Goal: Navigation & Orientation: Find specific page/section

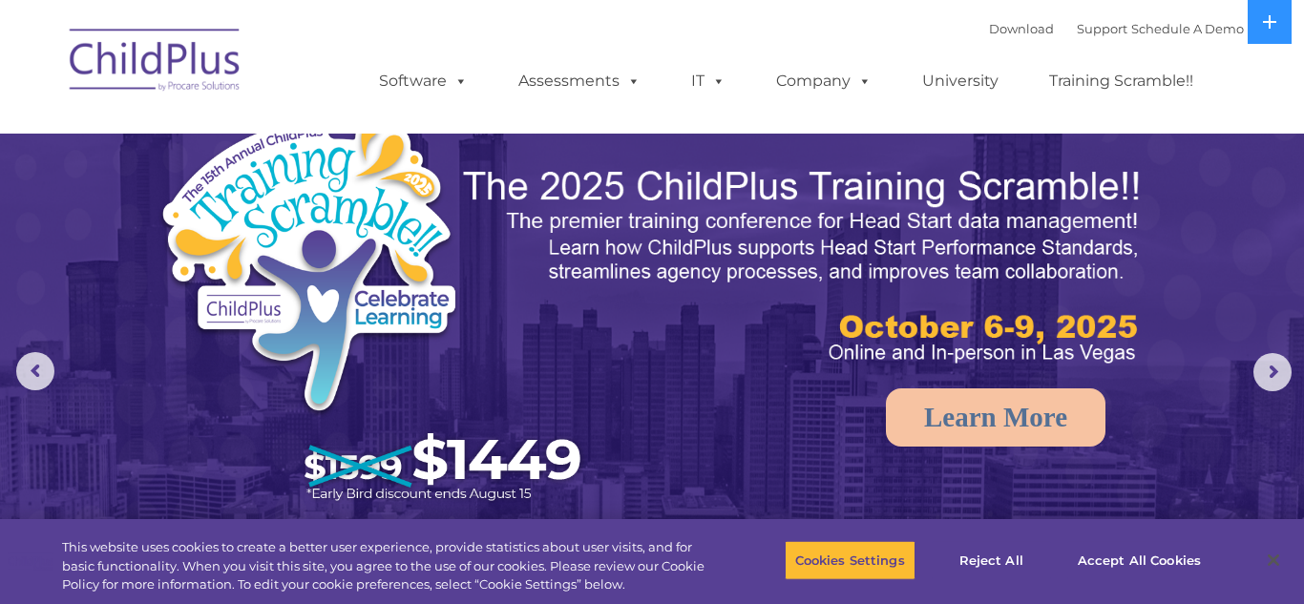
select select "MEDIUM"
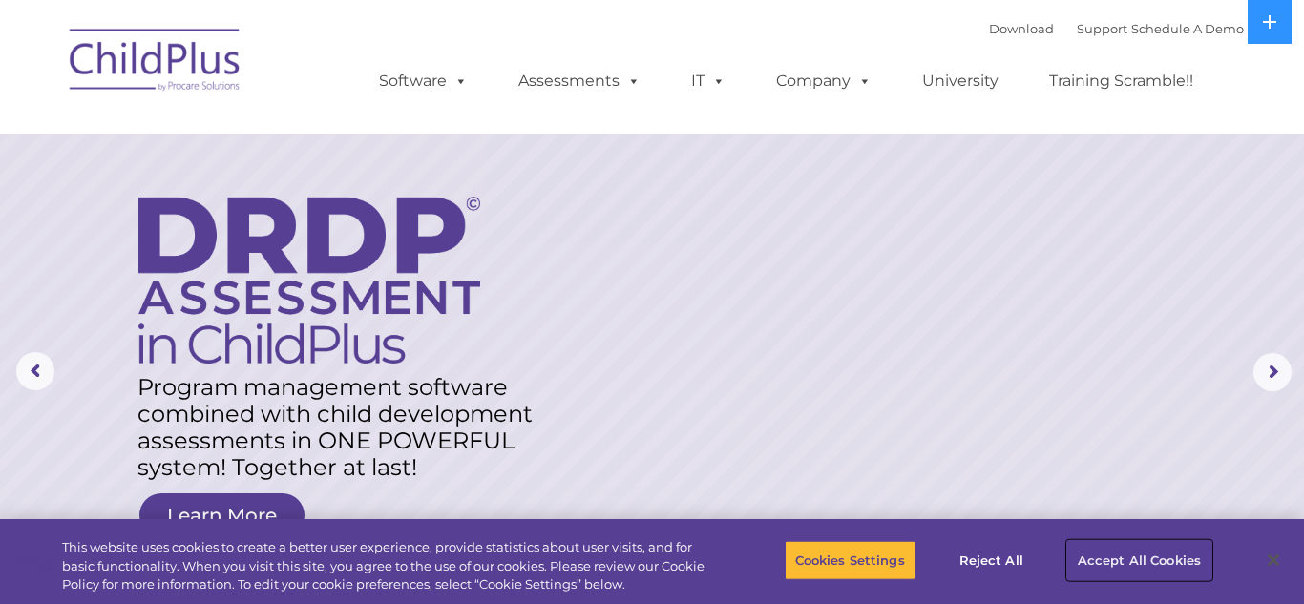
click at [1142, 559] on button "Accept All Cookies" at bounding box center [1139, 560] width 144 height 40
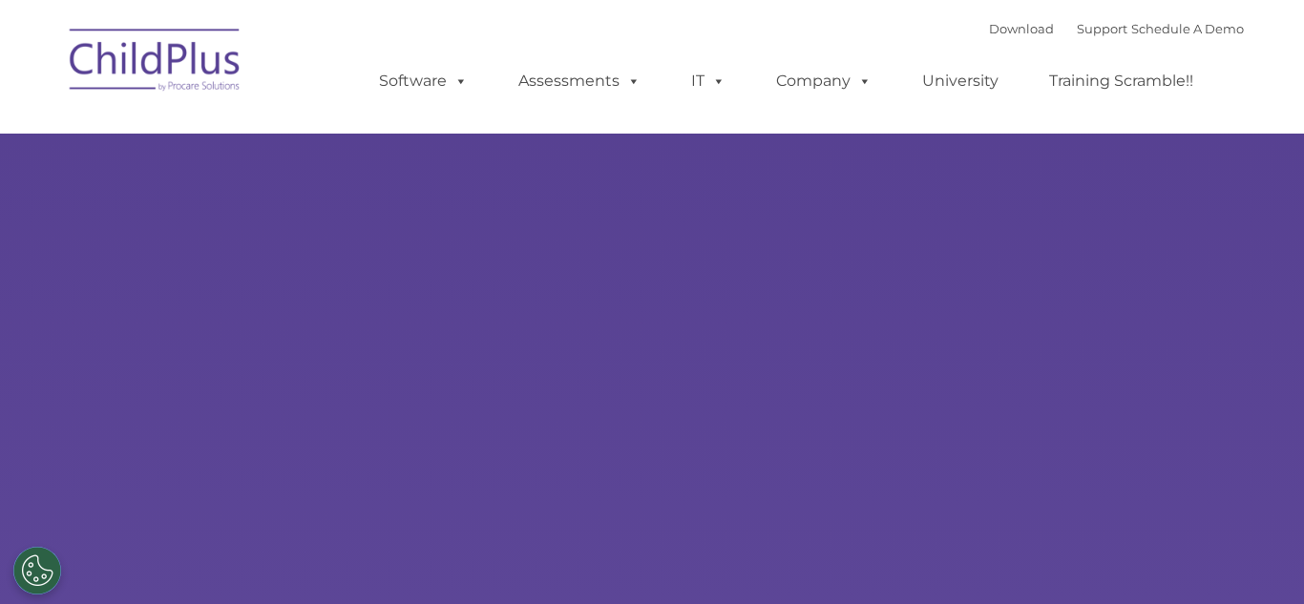
type input ""
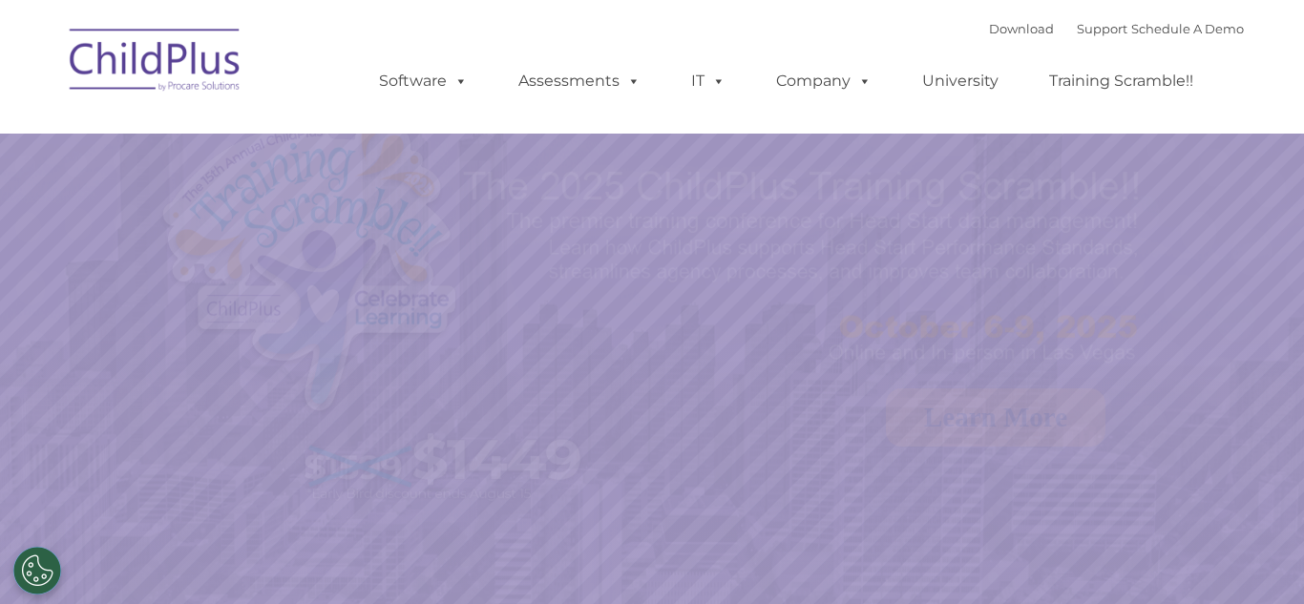
select select "MEDIUM"
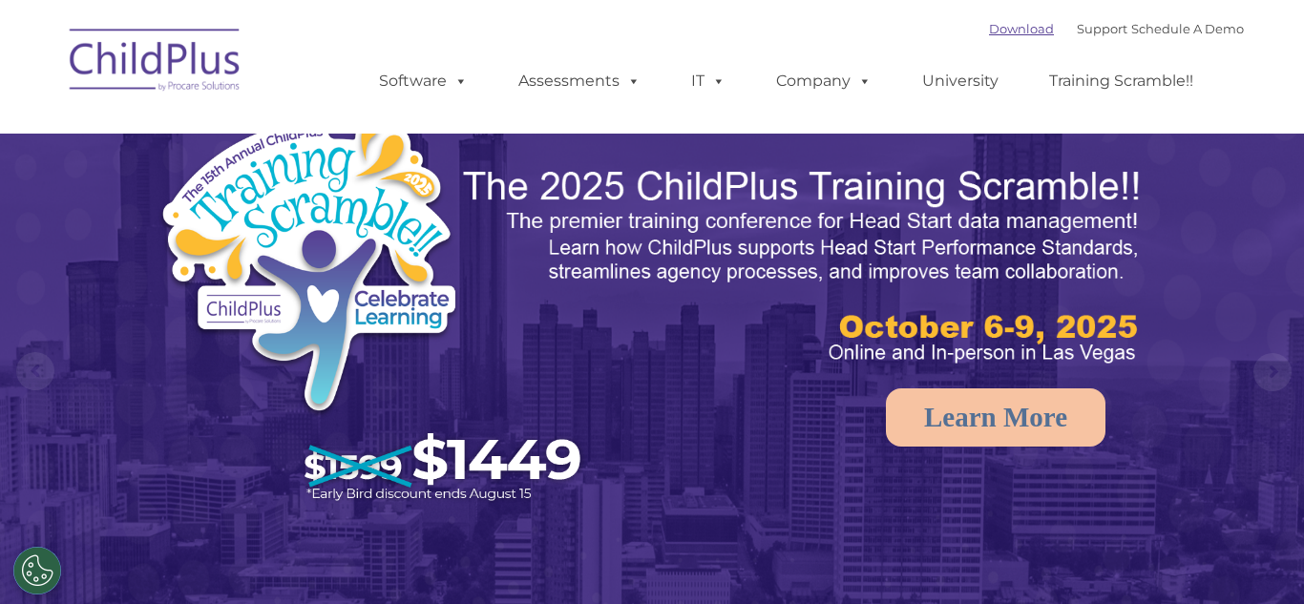
click at [991, 25] on link "Download" at bounding box center [1021, 28] width 65 height 15
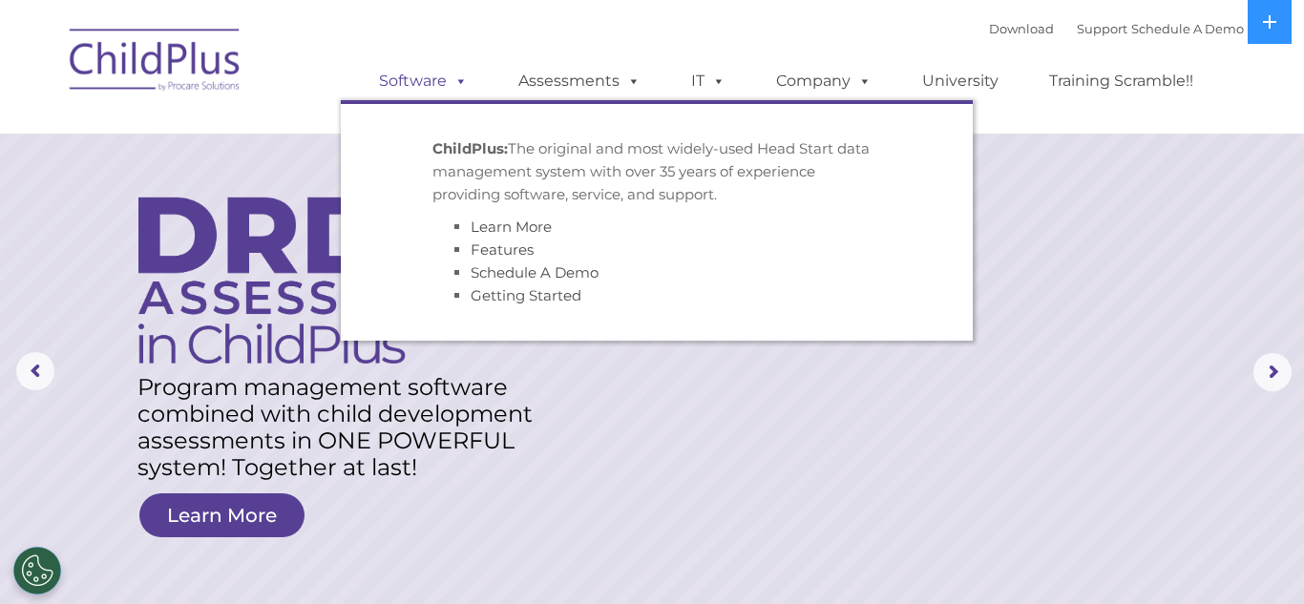
click at [474, 77] on link "Software" at bounding box center [423, 81] width 127 height 38
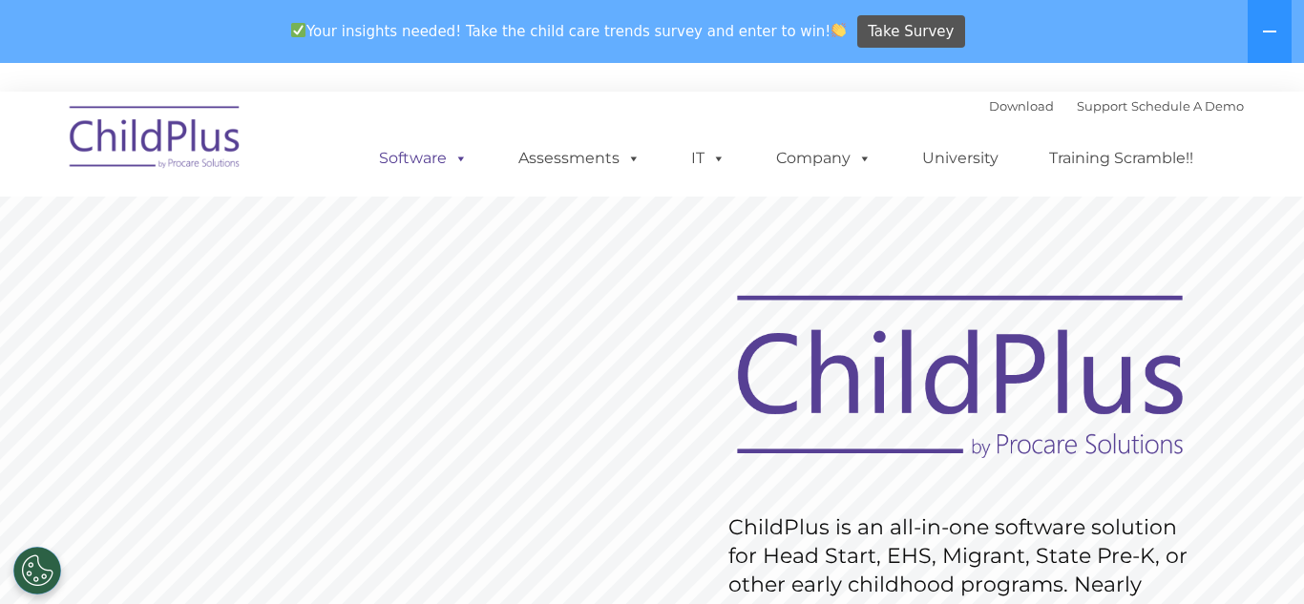
click at [413, 151] on link "Software" at bounding box center [423, 158] width 127 height 38
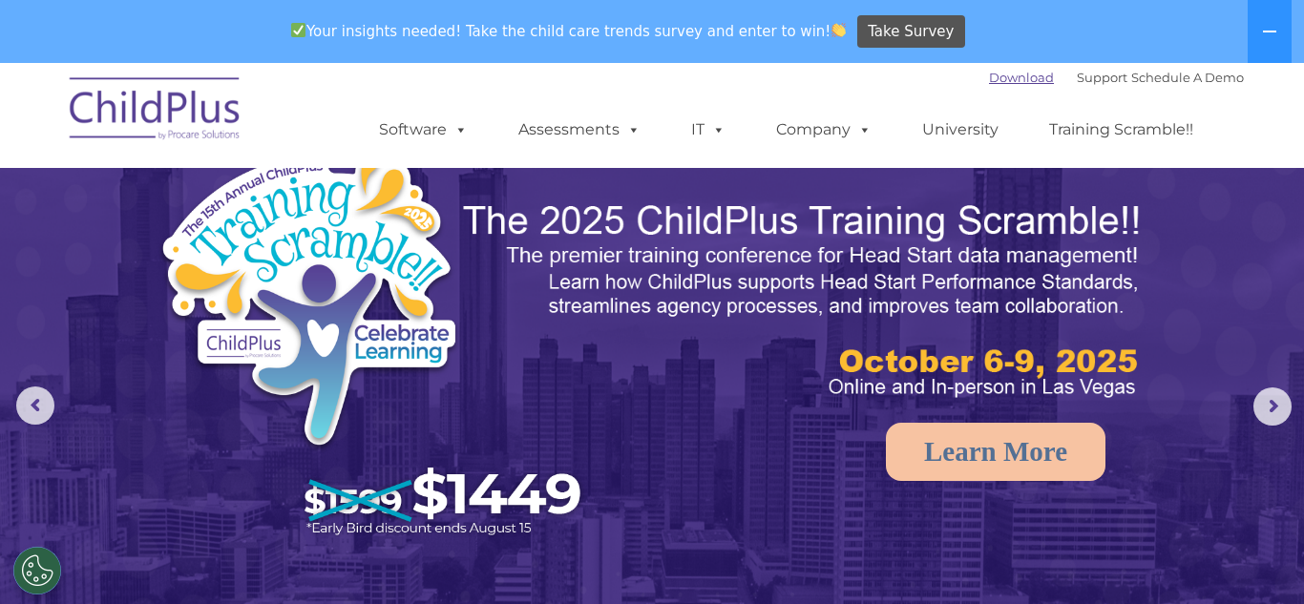
click at [997, 83] on link "Download" at bounding box center [1021, 77] width 65 height 15
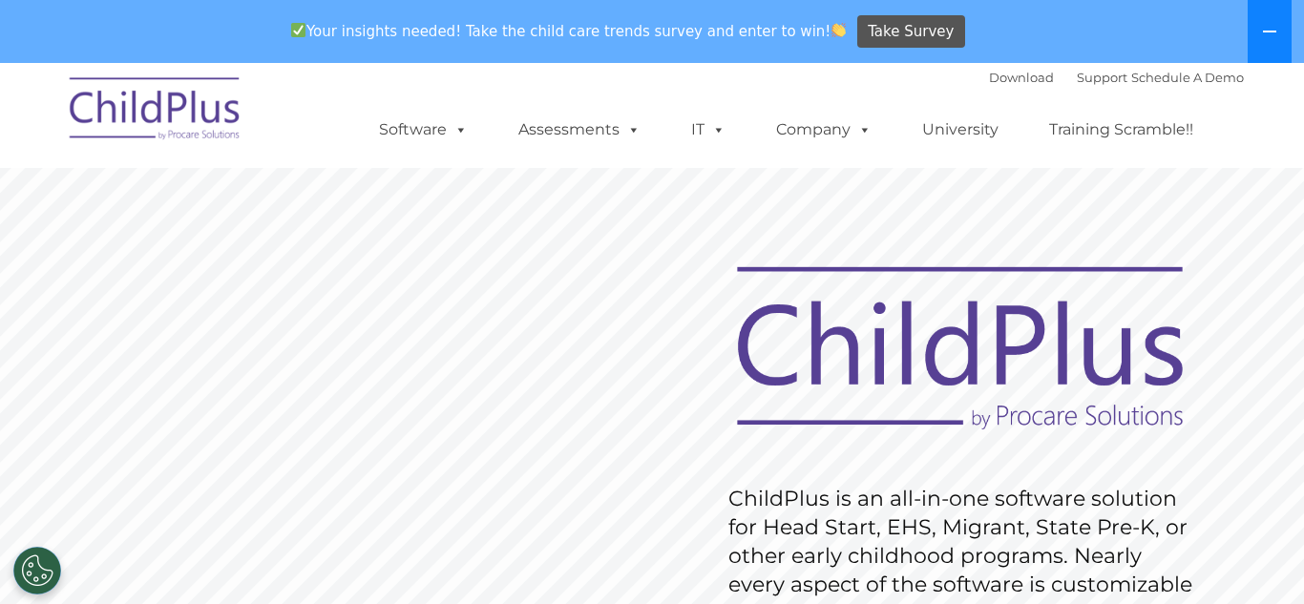
click at [1262, 31] on icon at bounding box center [1269, 31] width 15 height 15
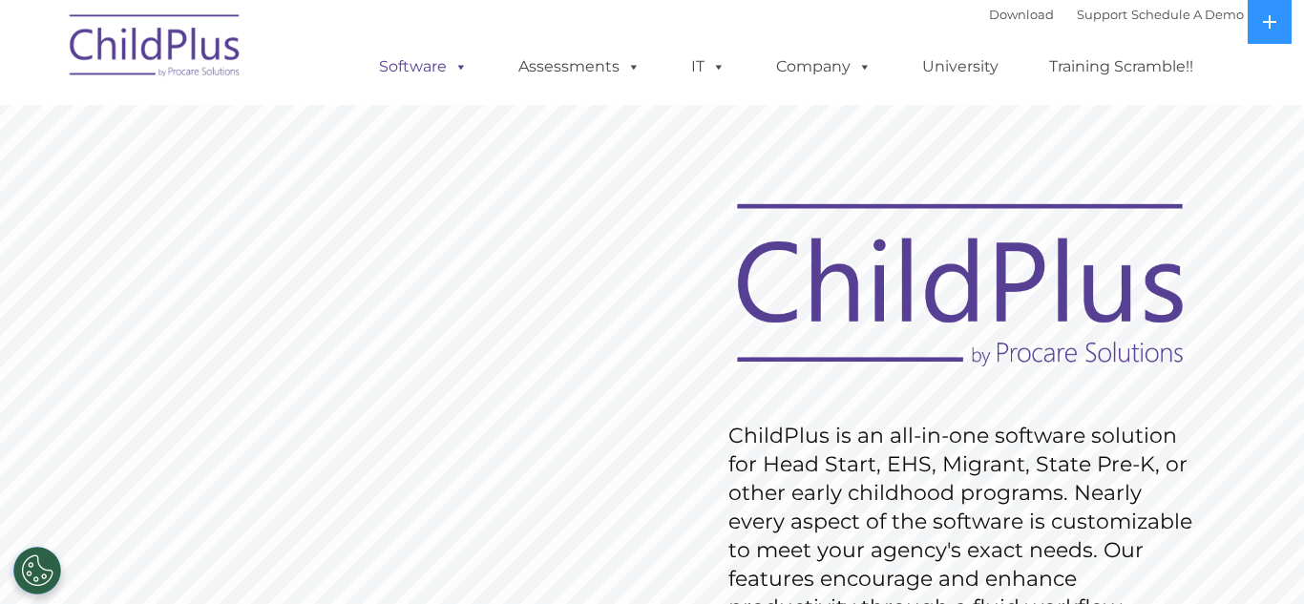
click at [439, 73] on link "Software" at bounding box center [423, 67] width 127 height 38
click at [390, 114] on rs-slide "Request Pricing ChildPlus is an all-in-one software solution for Head Start, EH…" at bounding box center [652, 496] width 1304 height 859
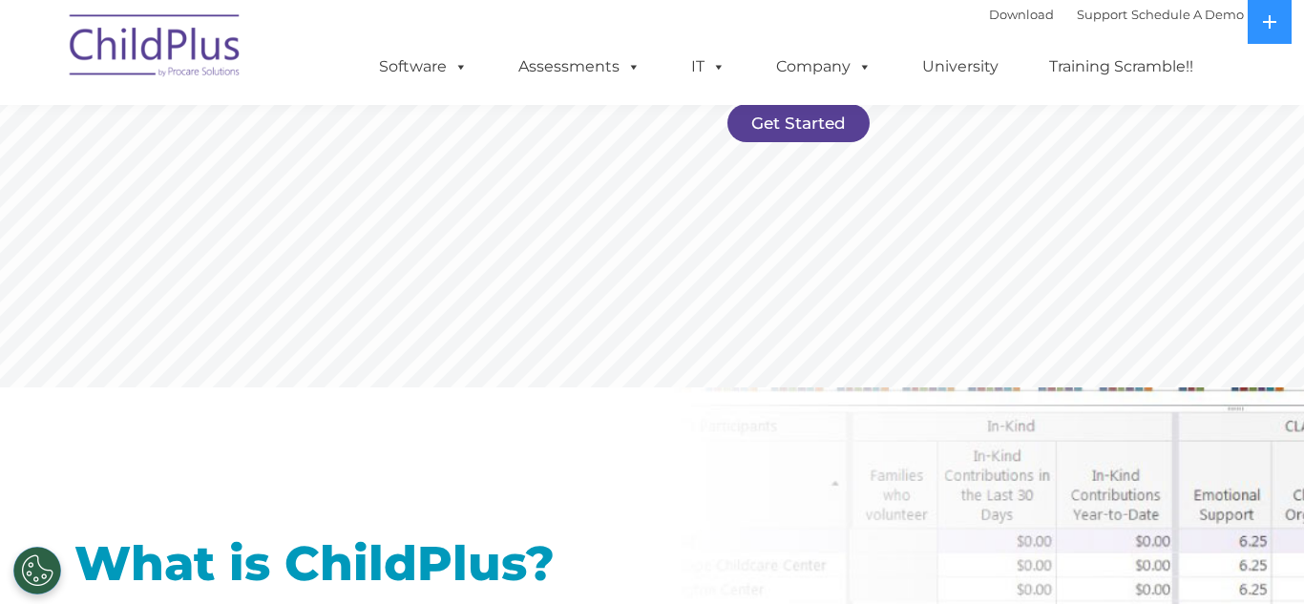
scroll to position [544, 0]
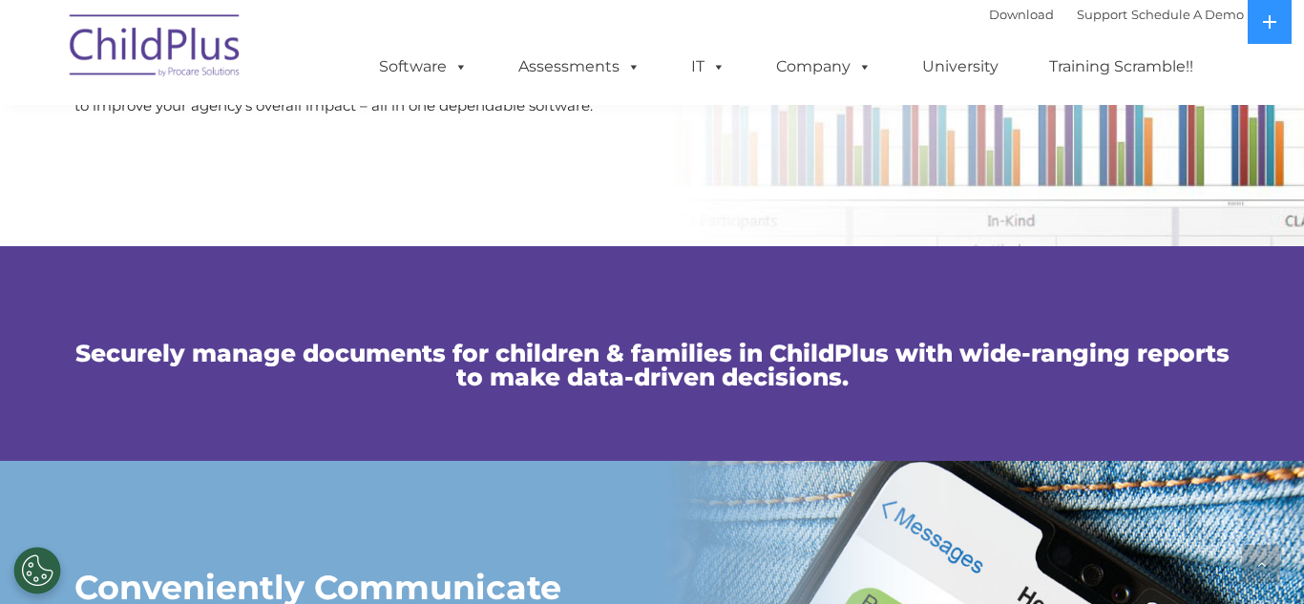
scroll to position [4800, 0]
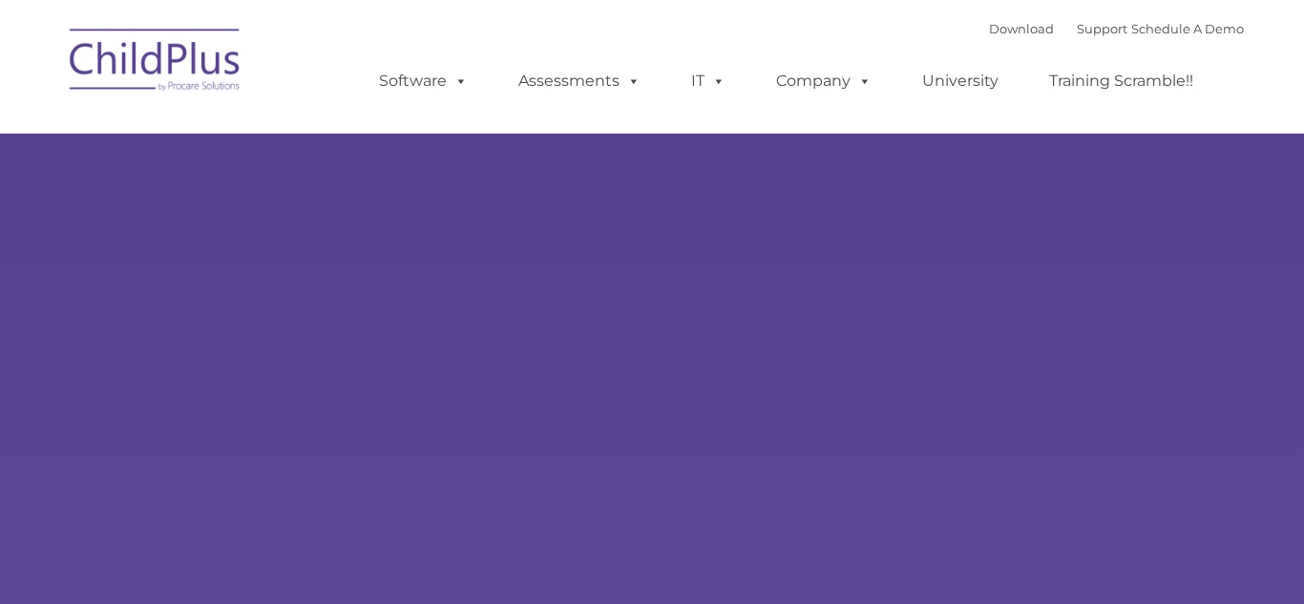
type input ""
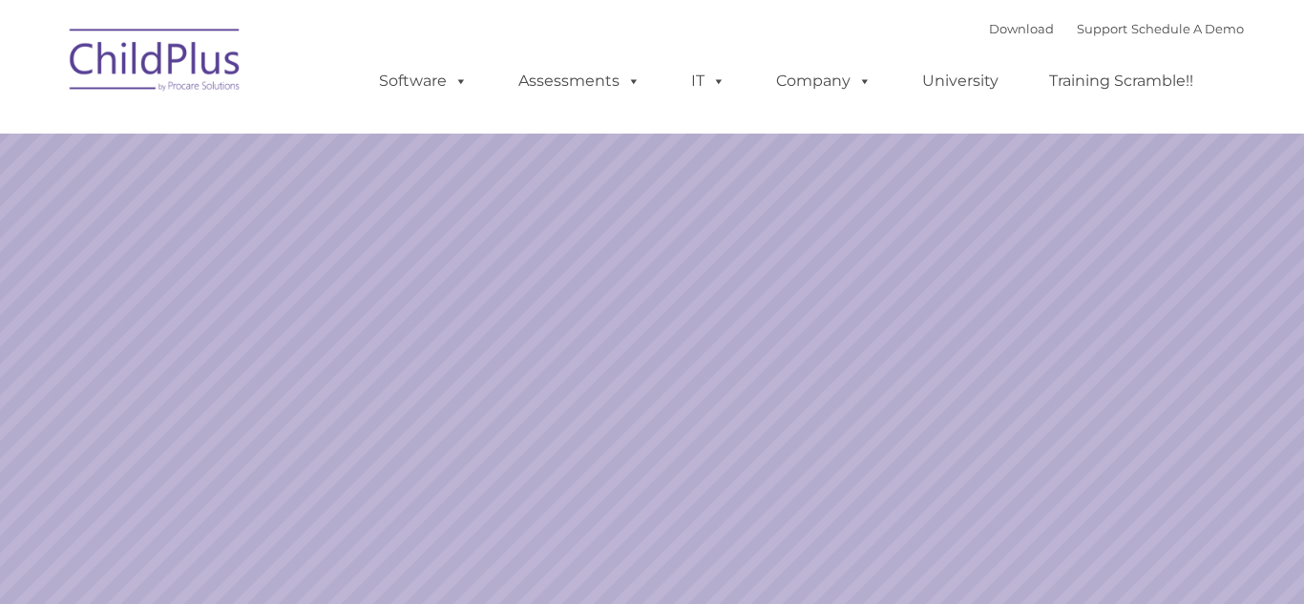
select select "MEDIUM"
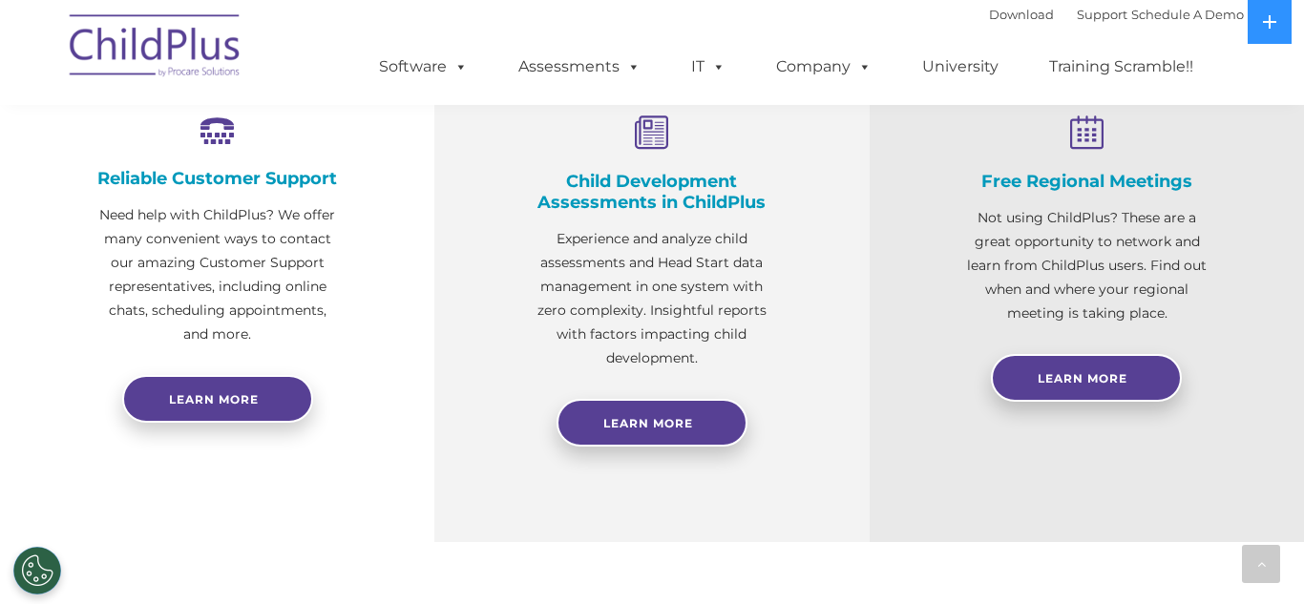
scroll to position [759, 0]
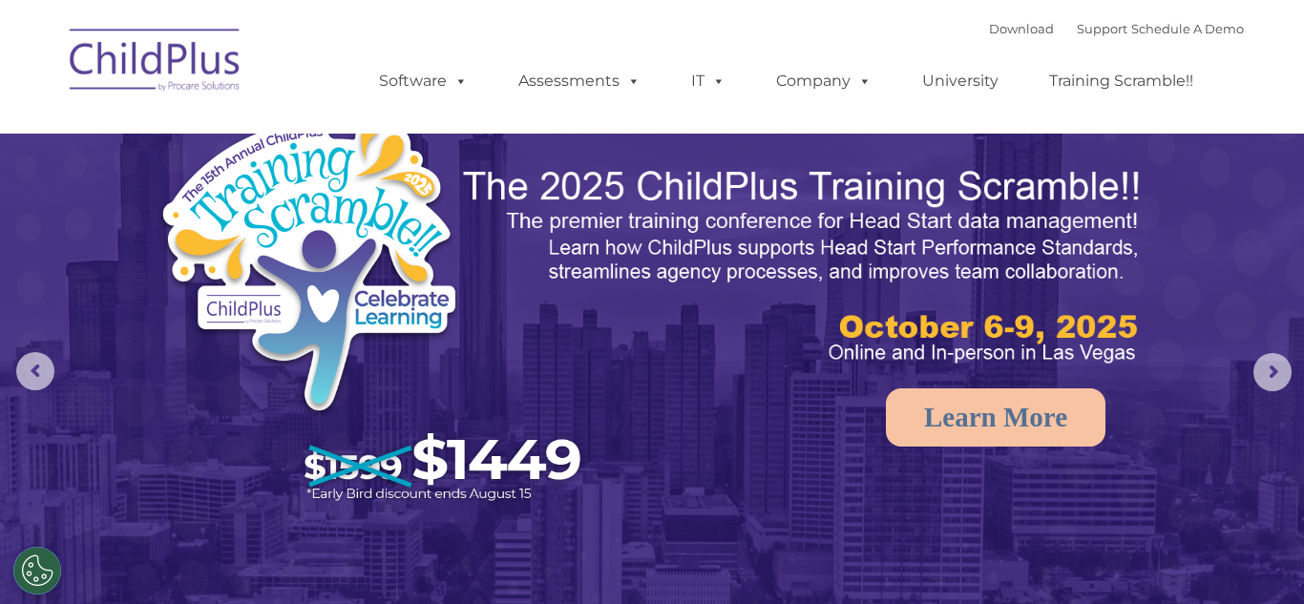
select select "MEDIUM"
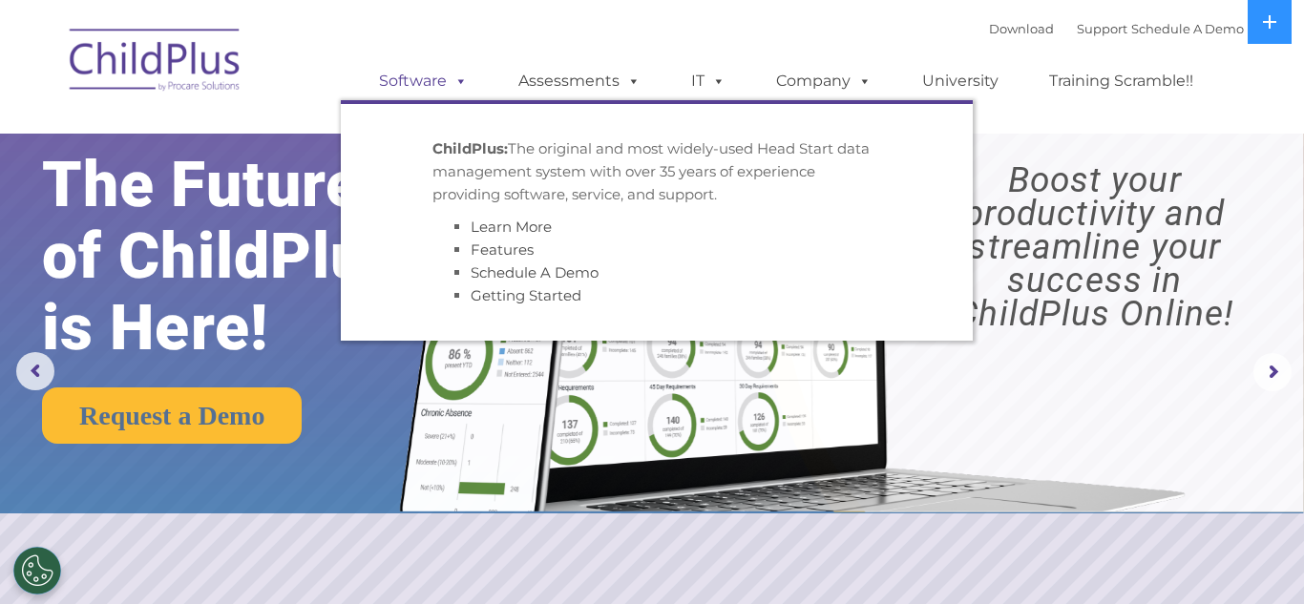
click at [451, 87] on span at bounding box center [457, 81] width 21 height 18
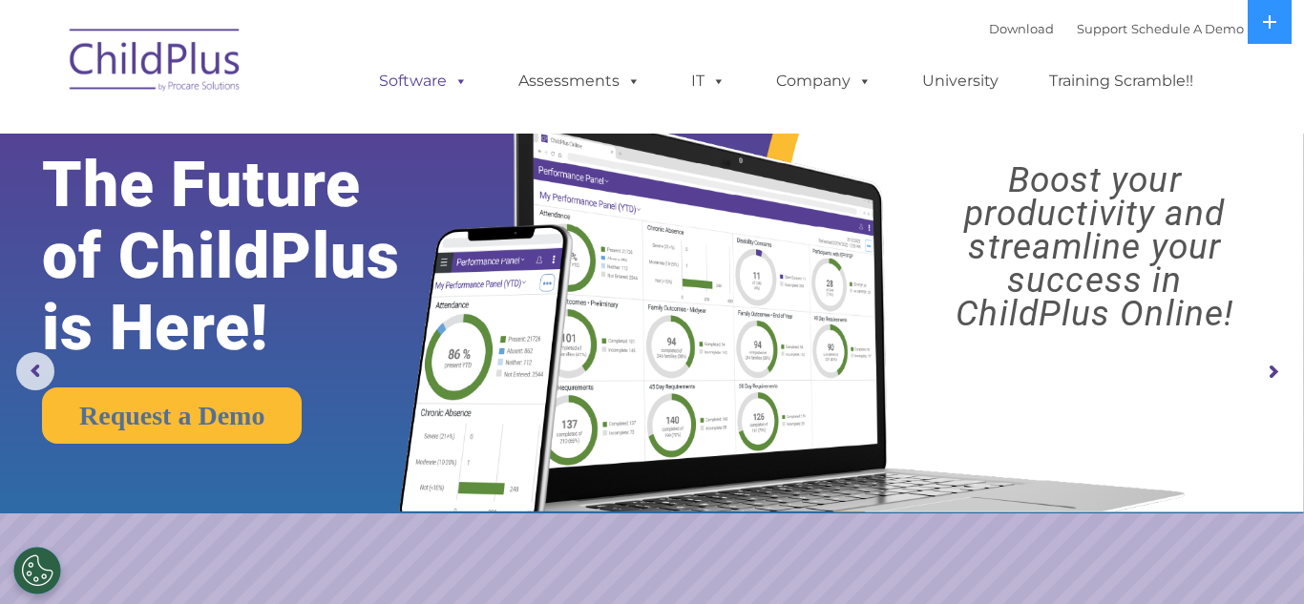
click at [461, 80] on span at bounding box center [457, 81] width 21 height 18
click at [380, 28] on div "Download Support | Schedule A Demo  MENU MENU Software ChildPlus: The original…" at bounding box center [792, 66] width 903 height 105
